Goal: Complete application form

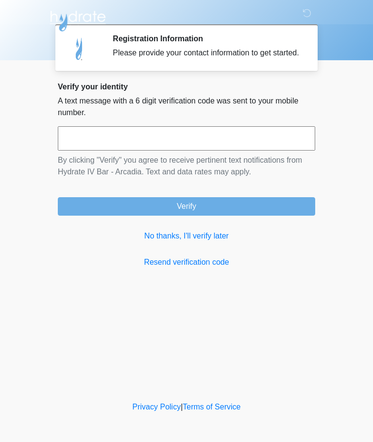
scroll to position [0, 0]
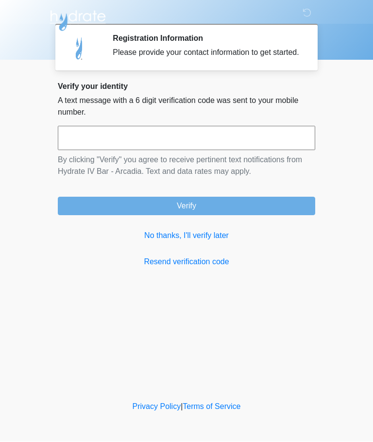
click at [187, 151] on input "text" at bounding box center [187, 138] width 258 height 24
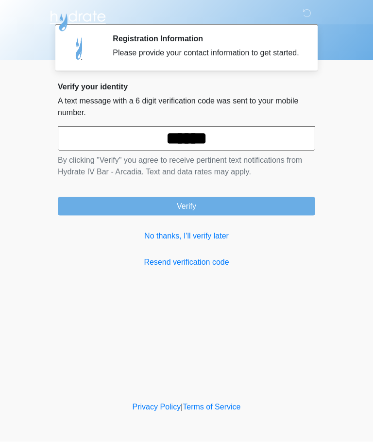
type input "******"
click at [236, 214] on button "Verify" at bounding box center [187, 206] width 258 height 18
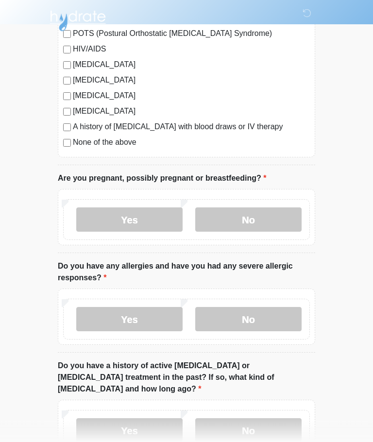
scroll to position [268, 0]
click at [64, 148] on div "None of the above" at bounding box center [186, 143] width 247 height 12
click at [250, 216] on label "No" at bounding box center [248, 220] width 106 height 24
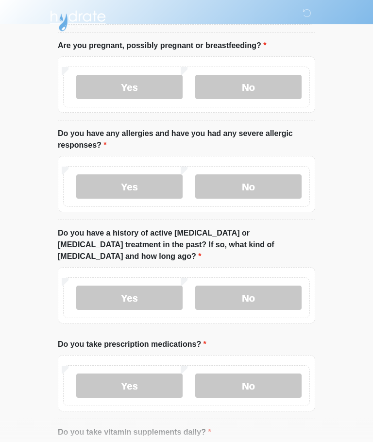
scroll to position [401, 0]
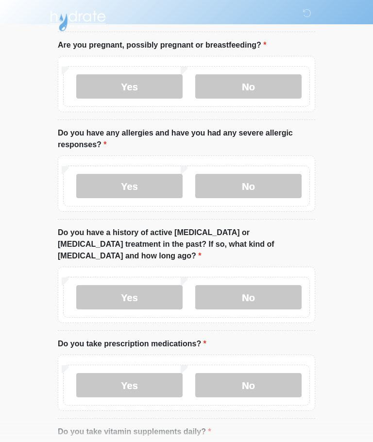
click at [233, 187] on label "No" at bounding box center [248, 187] width 106 height 24
click at [110, 192] on label "Yes" at bounding box center [129, 186] width 106 height 24
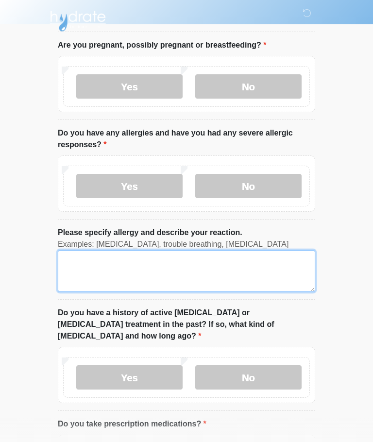
click at [93, 266] on textarea "Please specify allergy and describe your reaction." at bounding box center [187, 271] width 258 height 42
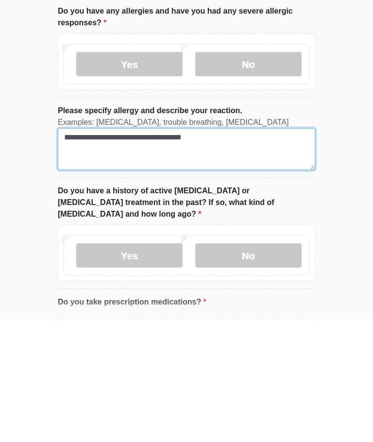
scroll to position [504, 0]
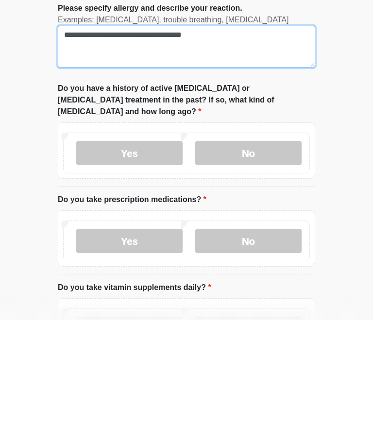
type textarea "**********"
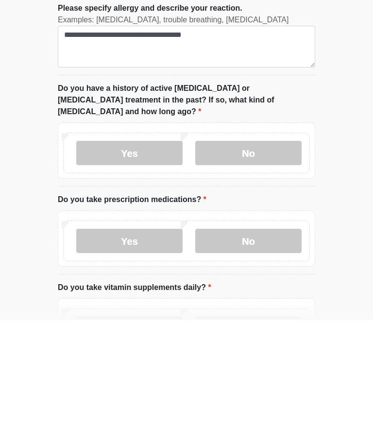
click at [274, 263] on label "No" at bounding box center [248, 275] width 106 height 24
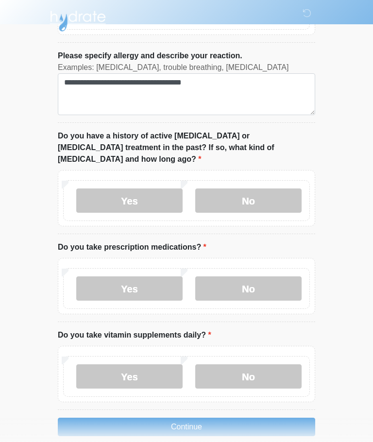
click at [276, 277] on label "No" at bounding box center [248, 289] width 106 height 24
click at [143, 365] on label "Yes" at bounding box center [129, 377] width 106 height 24
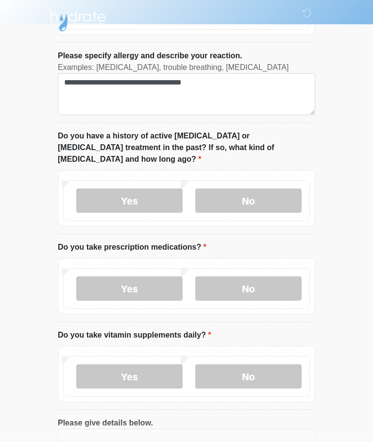
click at [247, 375] on label "No" at bounding box center [248, 377] width 106 height 24
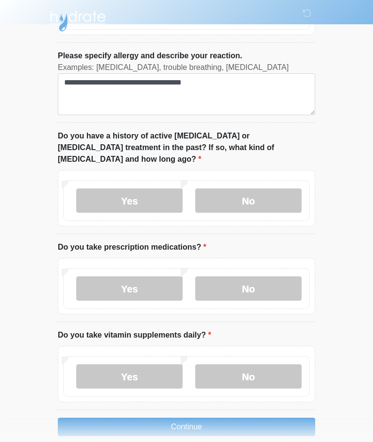
click at [228, 418] on button "Continue" at bounding box center [187, 427] width 258 height 18
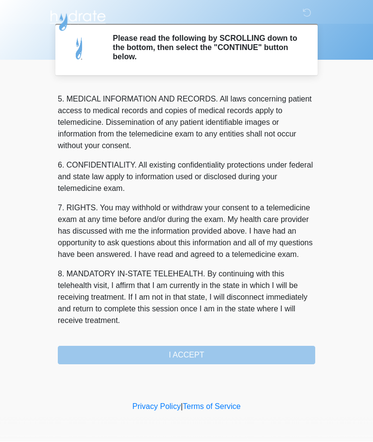
scroll to position [316, 0]
click at [222, 342] on div "1. PURPOSE. The purpose of this form is to obtain your consent for a telemedici…" at bounding box center [187, 226] width 258 height 278
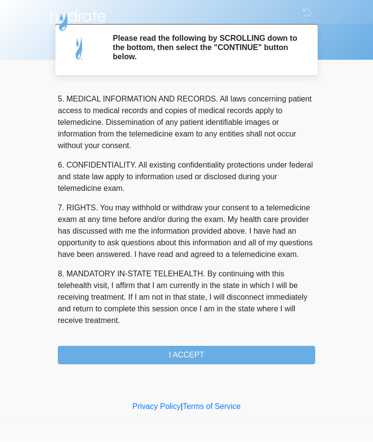
click at [225, 356] on button "I ACCEPT" at bounding box center [187, 356] width 258 height 18
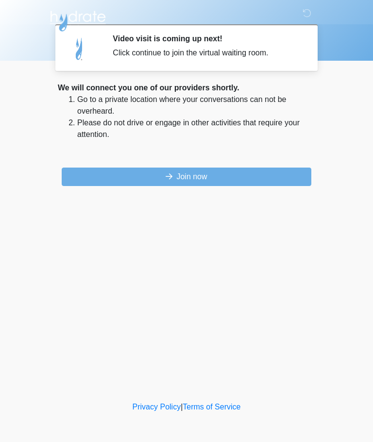
click at [266, 176] on button "Join now" at bounding box center [187, 177] width 250 height 18
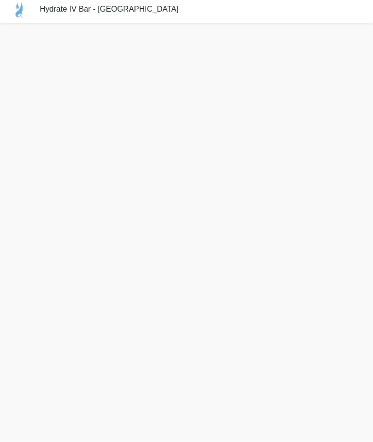
scroll to position [36, 0]
